Goal: Find specific page/section: Find specific page/section

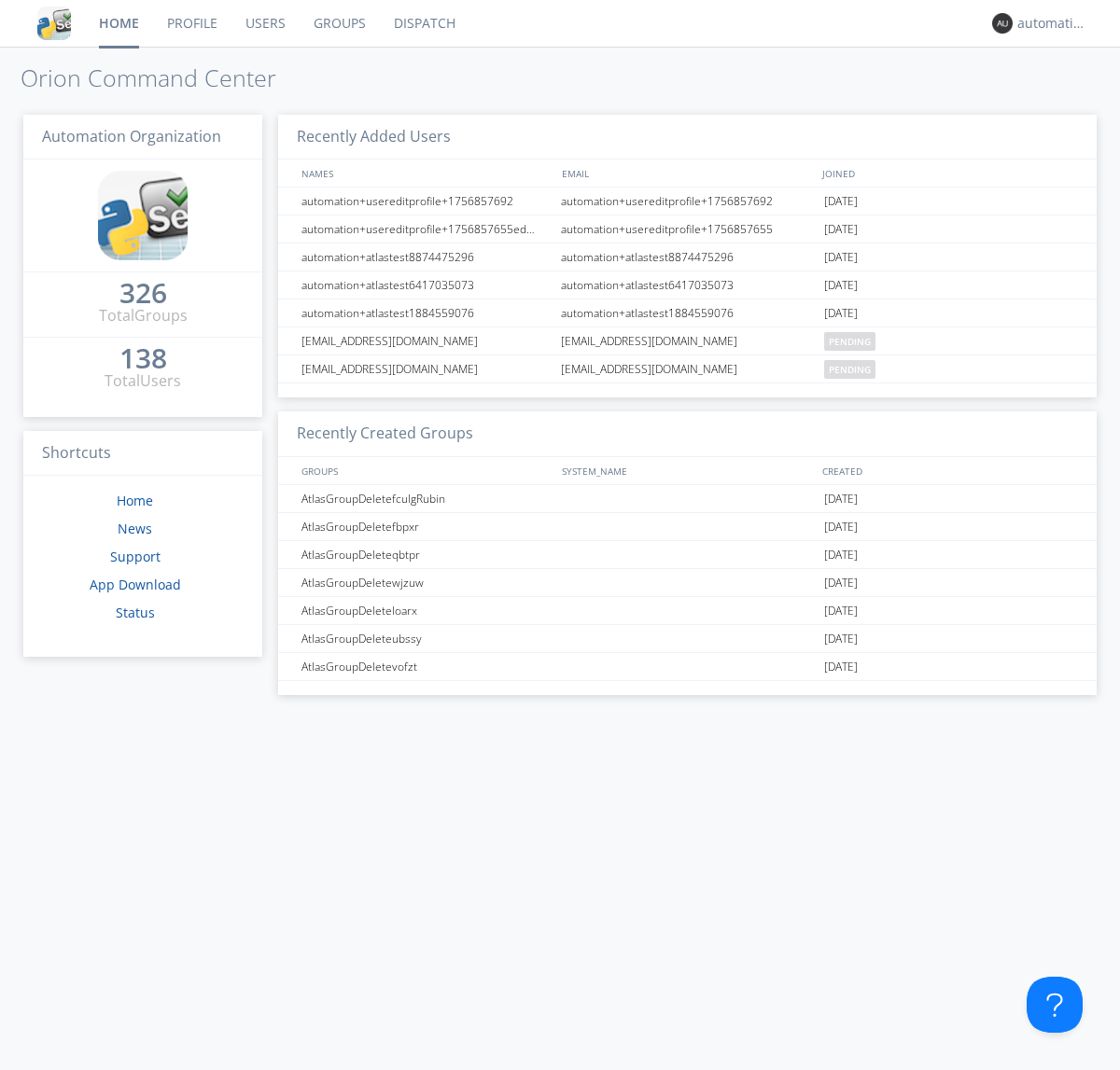
click at [422, 24] on link "Dispatch" at bounding box center [424, 23] width 90 height 46
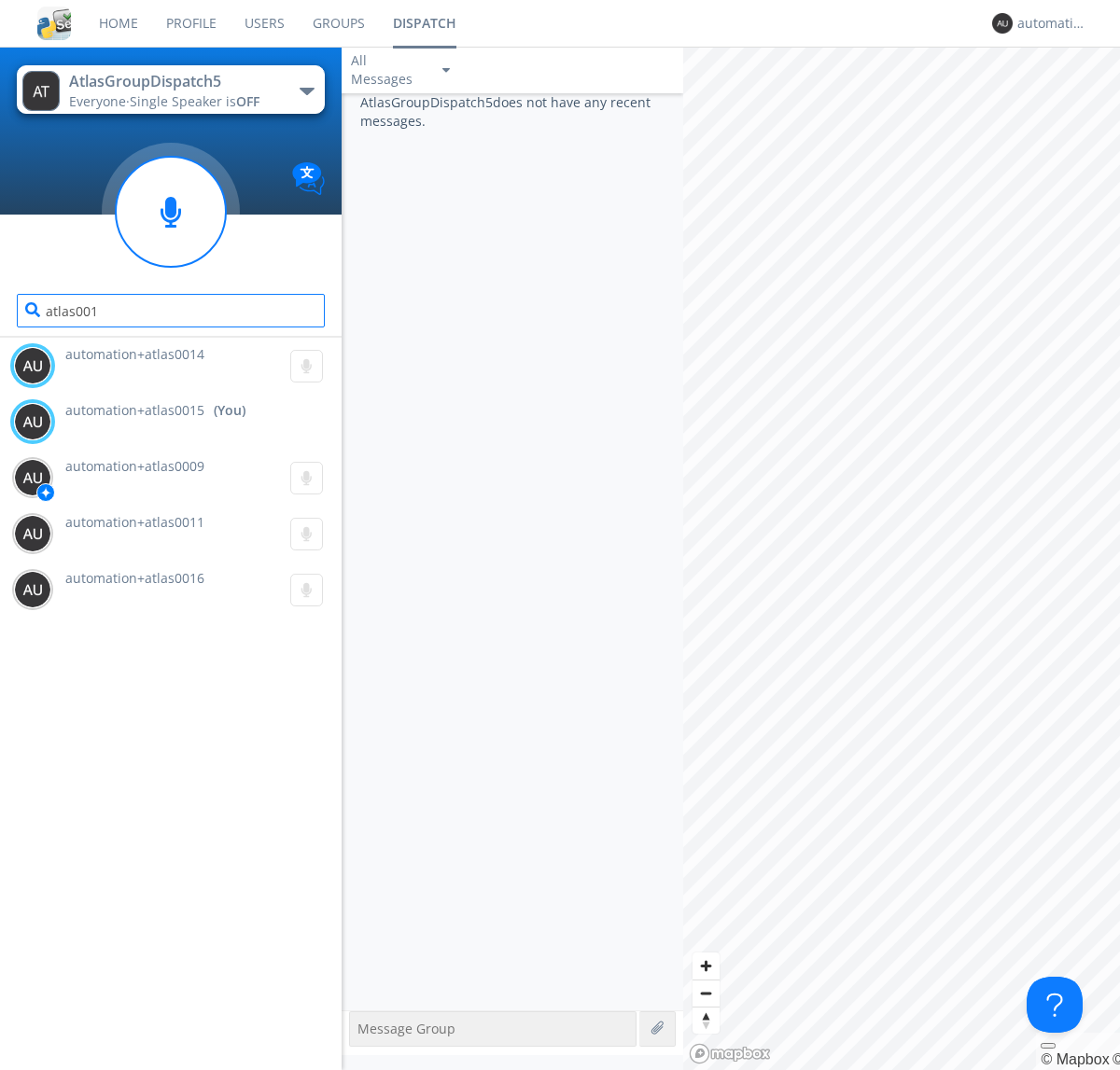
type input "atlas0014"
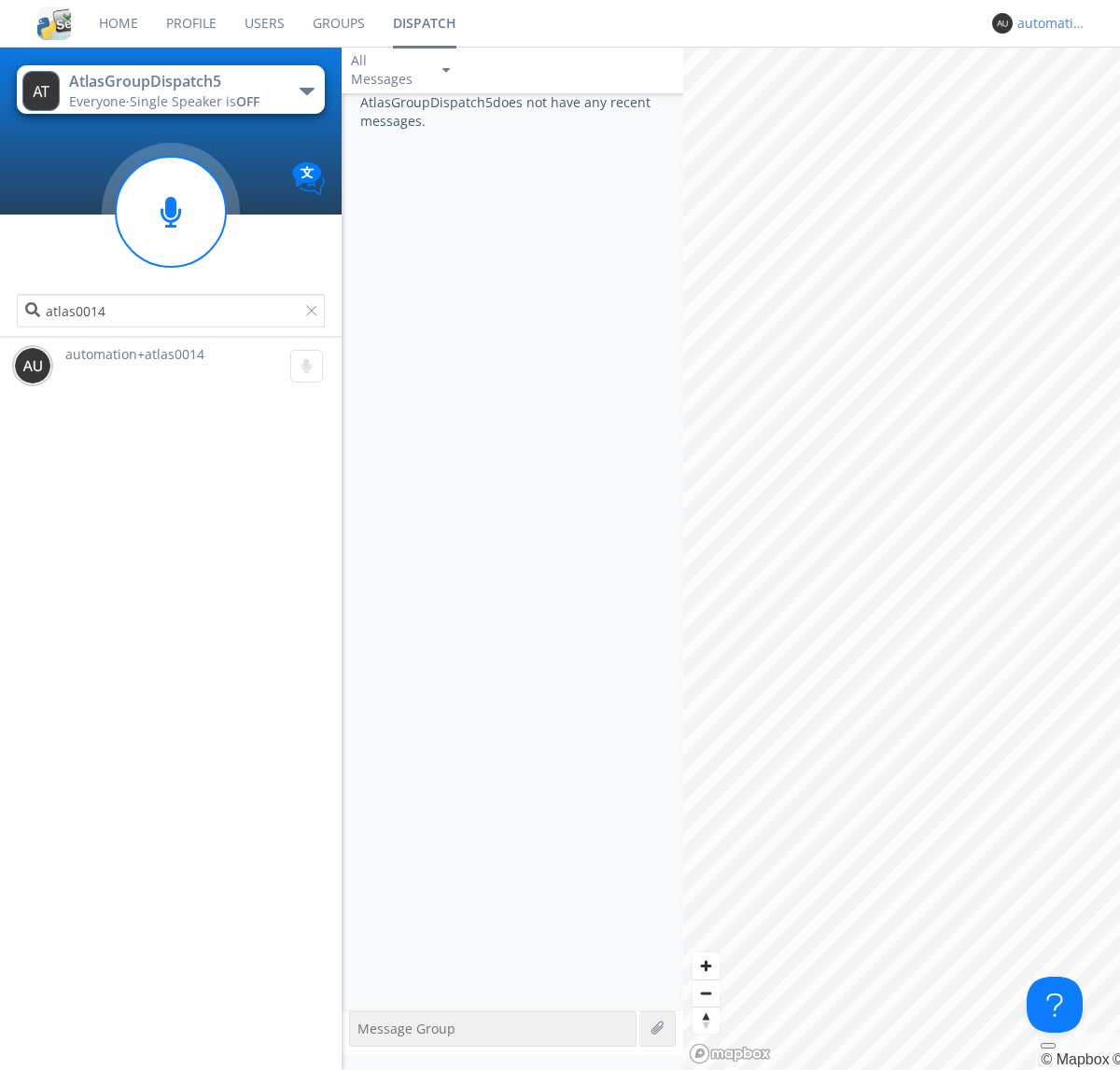
click at [1047, 24] on div "automation+atlas0015" at bounding box center [1051, 23] width 70 height 19
